Goal: Find specific page/section: Find specific page/section

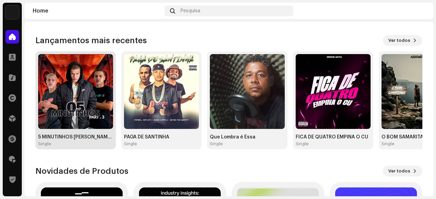
scroll to position [68, 0]
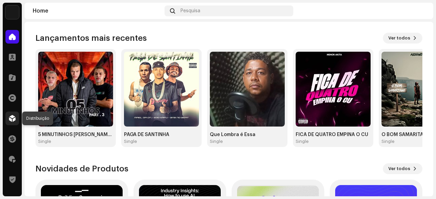
click at [15, 119] on span at bounding box center [12, 118] width 7 height 5
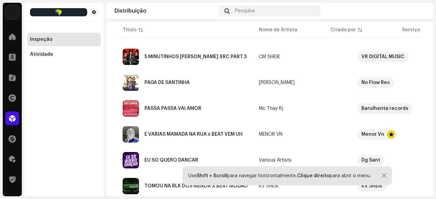
scroll to position [102, 0]
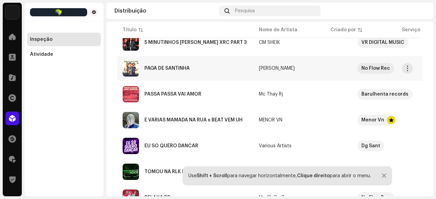
click at [181, 68] on div "PAGA DE SANTINHA" at bounding box center [166, 68] width 45 height 5
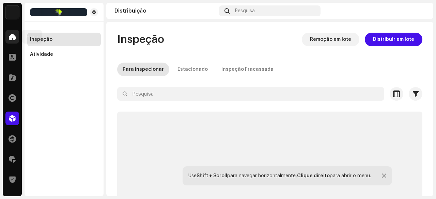
click at [15, 41] on div at bounding box center [12, 37] width 14 height 14
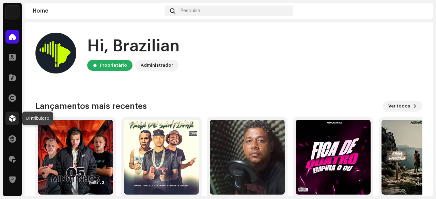
click at [14, 118] on span at bounding box center [12, 118] width 7 height 5
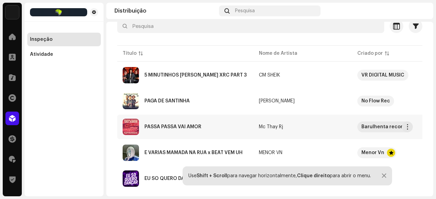
scroll to position [68, 0]
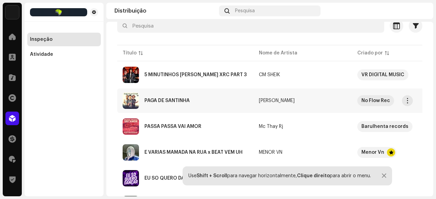
click at [172, 101] on div "PAGA DE SANTINHA" at bounding box center [166, 100] width 45 height 5
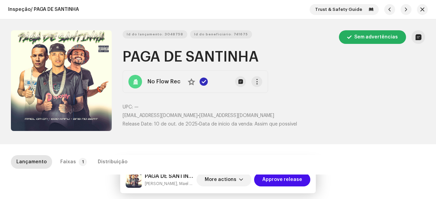
scroll to position [102, 0]
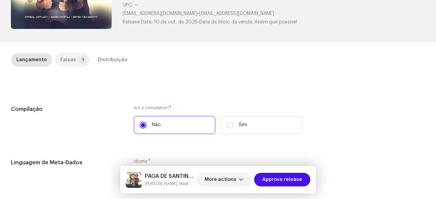
click at [70, 59] on div "Faixas" at bounding box center [68, 60] width 16 height 14
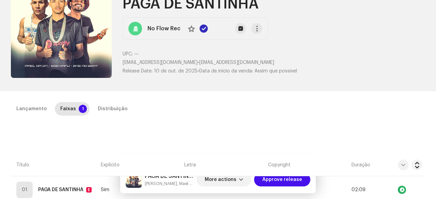
scroll to position [53, 0]
click at [110, 110] on div "Distribuição" at bounding box center [113, 109] width 30 height 14
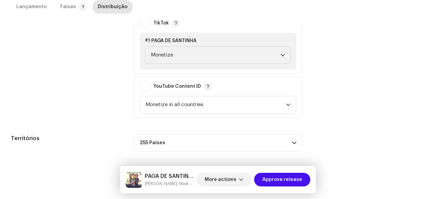
scroll to position [193, 0]
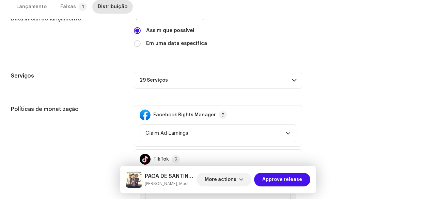
click at [158, 82] on p-accordion-header "29 Serviços" at bounding box center [218, 80] width 168 height 17
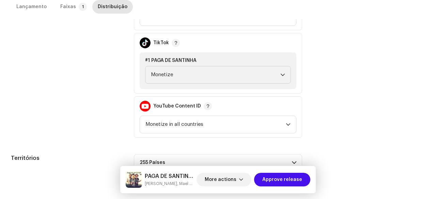
scroll to position [424, 0]
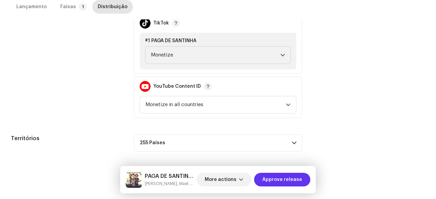
click at [281, 180] on span "Approve release" at bounding box center [282, 180] width 40 height 14
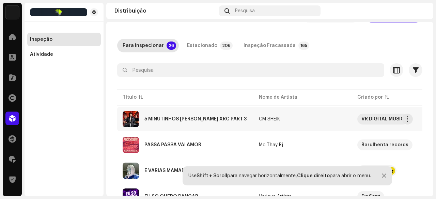
scroll to position [34, 0]
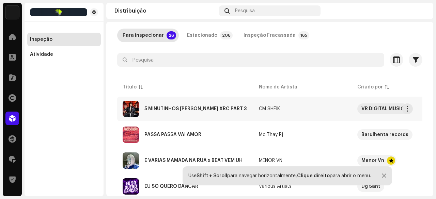
click at [171, 109] on div "5 MINUTINHOS [PERSON_NAME] XRC PART 3" at bounding box center [195, 109] width 102 height 5
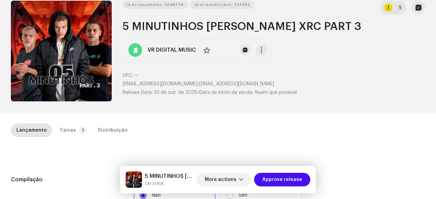
scroll to position [68, 0]
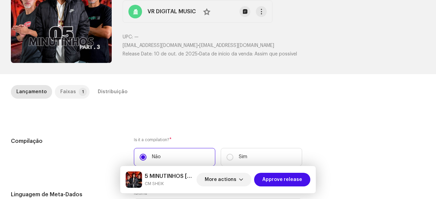
click at [75, 86] on p-tab "Faixas 1" at bounding box center [72, 92] width 35 height 14
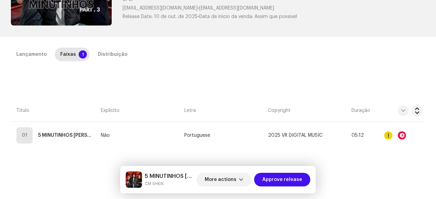
scroll to position [136, 0]
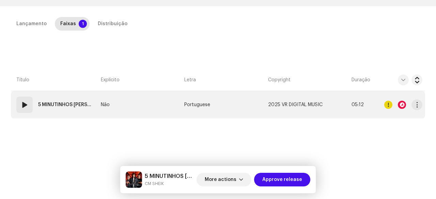
click at [23, 105] on span at bounding box center [24, 105] width 8 height 8
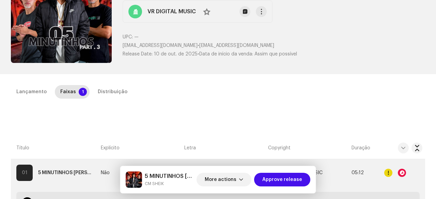
scroll to position [0, 0]
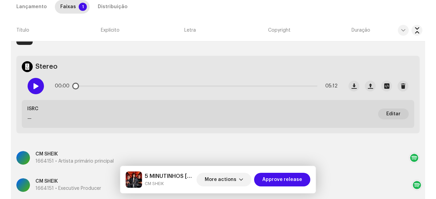
click at [35, 89] on span at bounding box center [36, 85] width 6 height 5
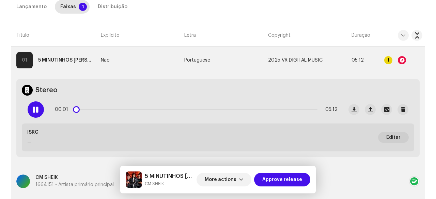
scroll to position [170, 0]
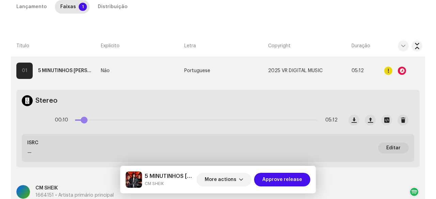
drag, startPoint x: 78, startPoint y: 121, endPoint x: 84, endPoint y: 122, distance: 6.2
click at [84, 122] on span at bounding box center [84, 120] width 7 height 7
drag, startPoint x: 87, startPoint y: 121, endPoint x: 107, endPoint y: 122, distance: 20.1
click at [107, 122] on div "00:37 05:12" at bounding box center [196, 120] width 283 height 14
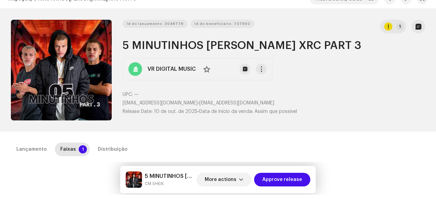
scroll to position [0, 0]
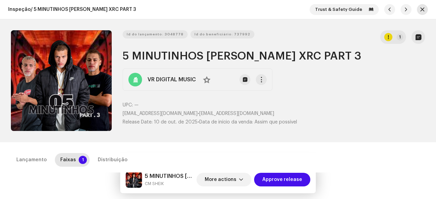
click at [420, 8] on span "button" at bounding box center [422, 9] width 4 height 5
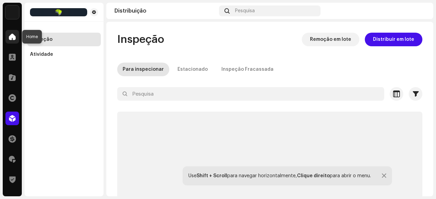
click at [7, 36] on div at bounding box center [12, 37] width 14 height 14
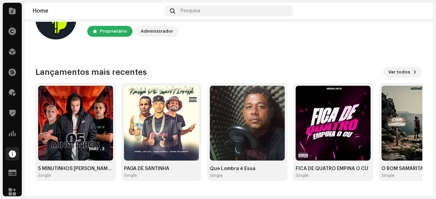
scroll to position [72, 0]
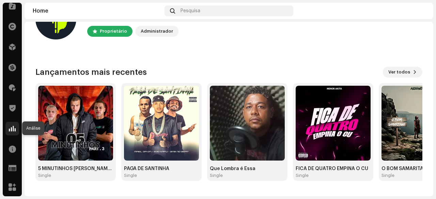
click at [13, 128] on span at bounding box center [12, 128] width 7 height 5
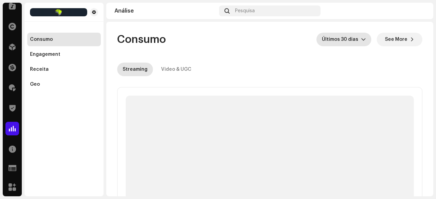
click at [353, 41] on span "Últimos 30 dias" at bounding box center [341, 40] width 39 height 14
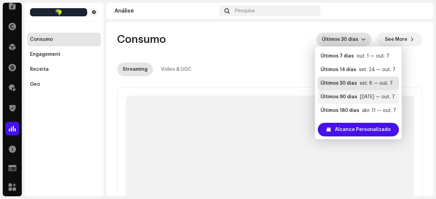
scroll to position [14, 0]
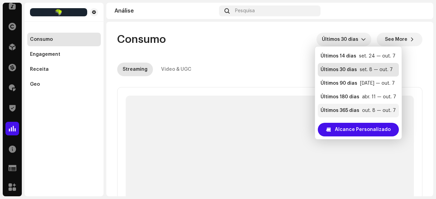
click at [353, 109] on div "Últimos 365 dias" at bounding box center [339, 110] width 39 height 7
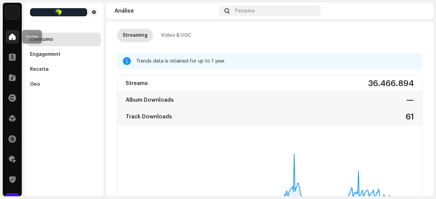
click at [10, 37] on span at bounding box center [12, 36] width 7 height 5
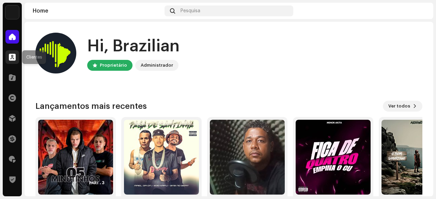
click at [10, 58] on span at bounding box center [12, 56] width 7 height 5
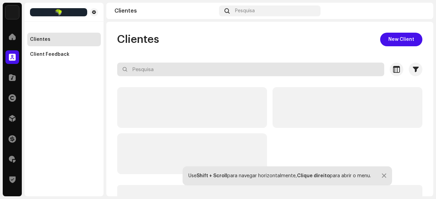
click at [145, 66] on input "text" at bounding box center [250, 70] width 267 height 14
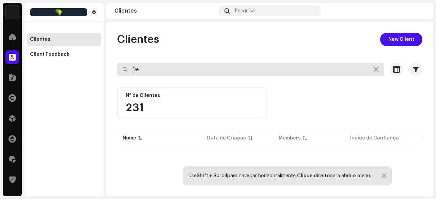
type input "D"
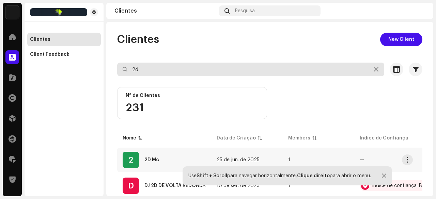
type input "2d"
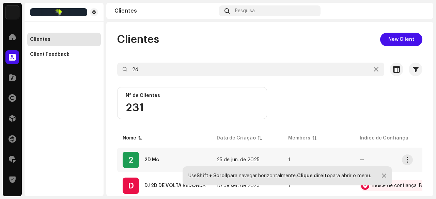
click at [154, 159] on div "2D Mc" at bounding box center [151, 160] width 15 height 5
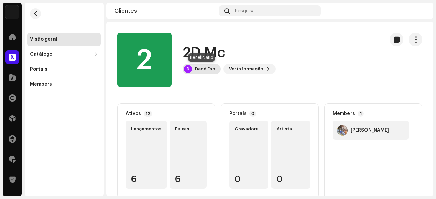
click at [205, 72] on div "D Dedé Fxp" at bounding box center [202, 69] width 38 height 11
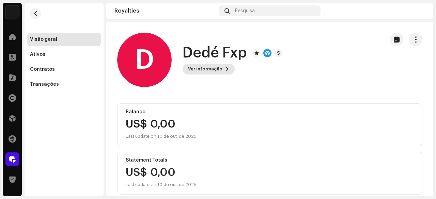
click at [210, 70] on span "Ver informação" at bounding box center [205, 69] width 34 height 14
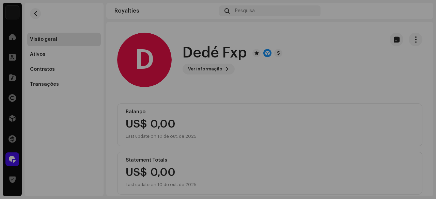
click at [323, 39] on div "D Dedé Fxp 725273 Tipo Beneficiário da Distribuição Pagar para nome Dedé Fxp E-…" at bounding box center [218, 99] width 436 height 199
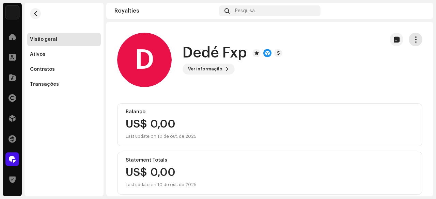
click at [412, 37] on span "button" at bounding box center [415, 39] width 6 height 5
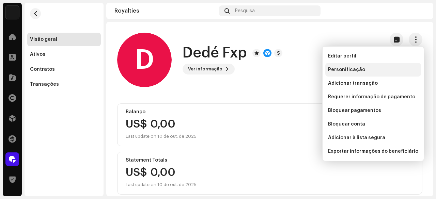
click at [341, 68] on span "Personificação" at bounding box center [346, 69] width 37 height 5
